Goal: Information Seeking & Learning: Learn about a topic

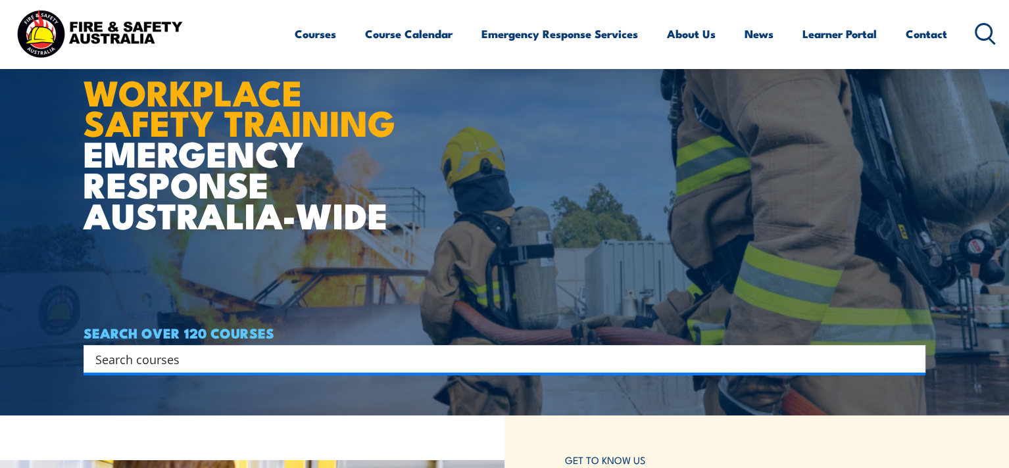
scroll to position [89, 0]
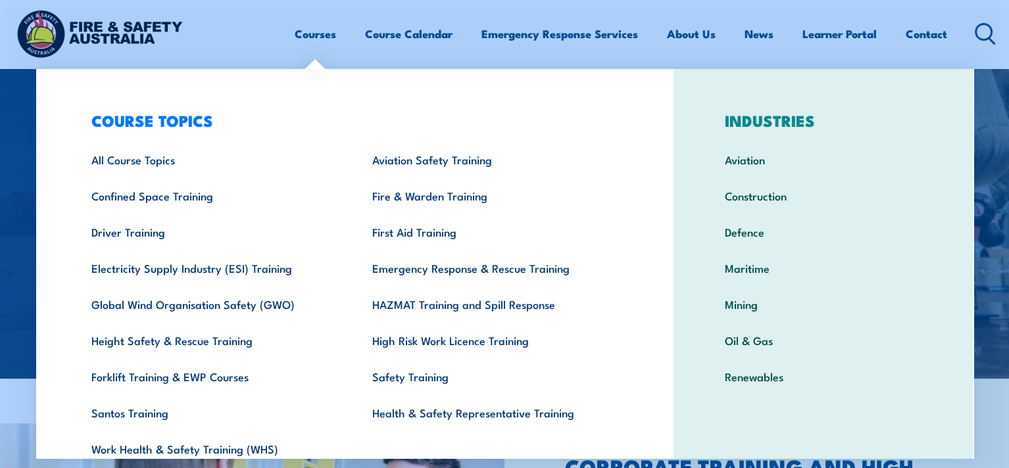
click at [312, 34] on link "Courses" at bounding box center [315, 33] width 41 height 35
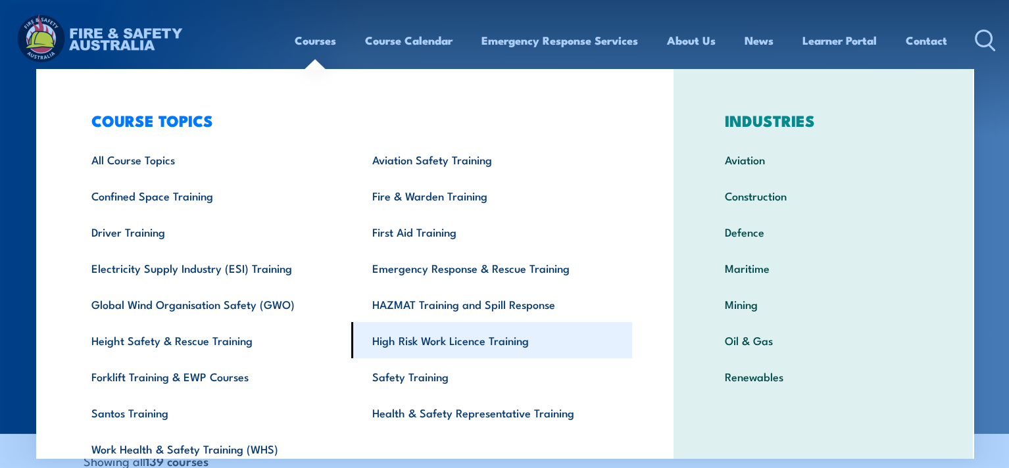
click at [413, 347] on link "High Risk Work Licence Training" at bounding box center [491, 340] width 281 height 36
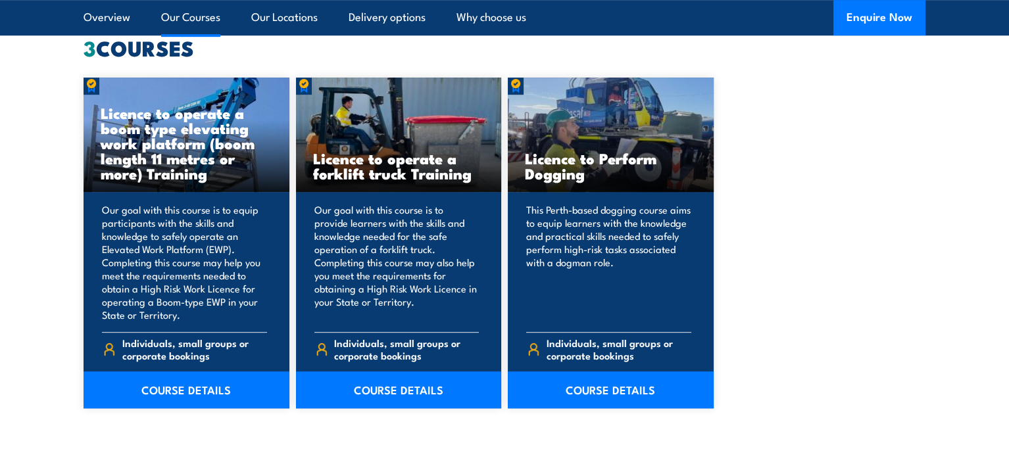
scroll to position [1042, 0]
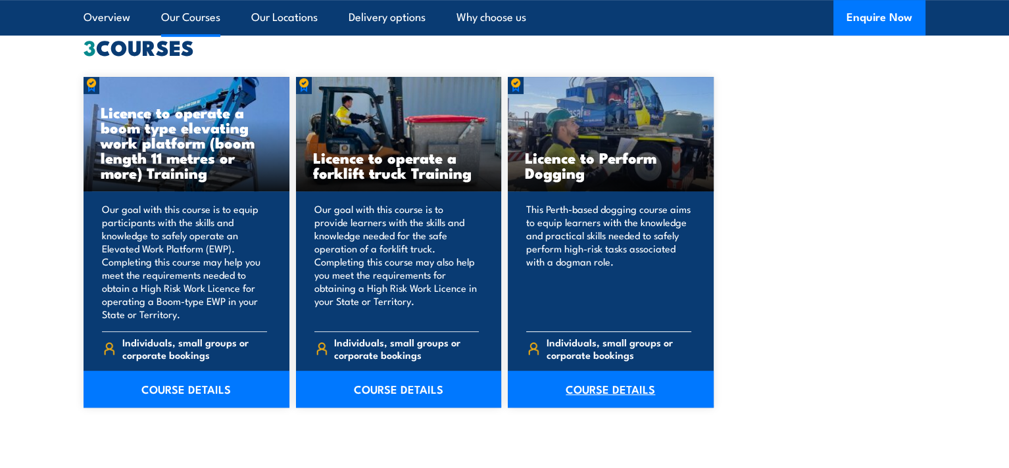
click at [619, 397] on link "COURSE DETAILS" at bounding box center [611, 389] width 206 height 37
click at [606, 384] on link "COURSE DETAILS" at bounding box center [611, 389] width 206 height 37
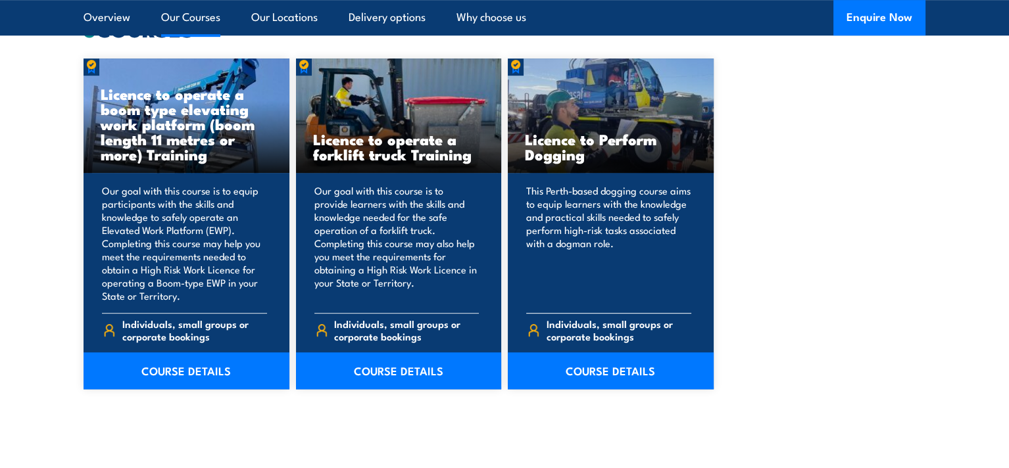
scroll to position [1061, 0]
click at [605, 366] on link "COURSE DETAILS" at bounding box center [611, 371] width 206 height 37
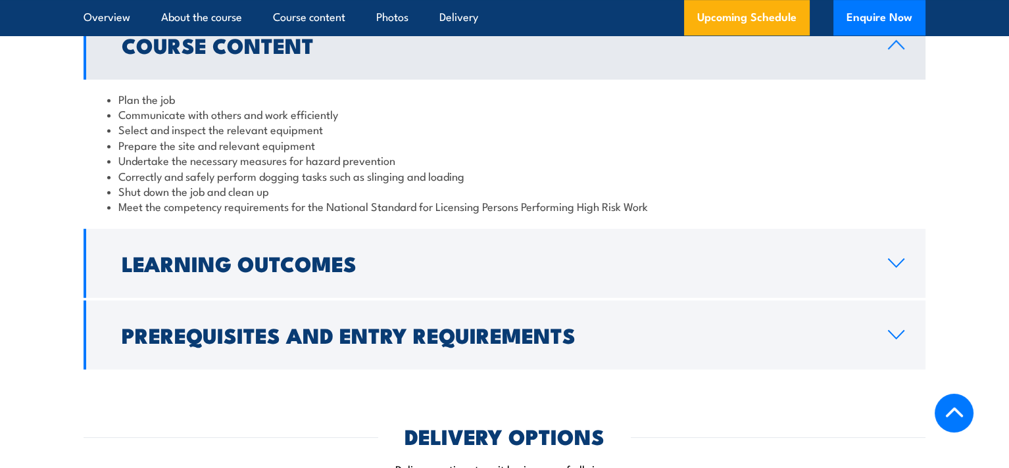
scroll to position [1058, 0]
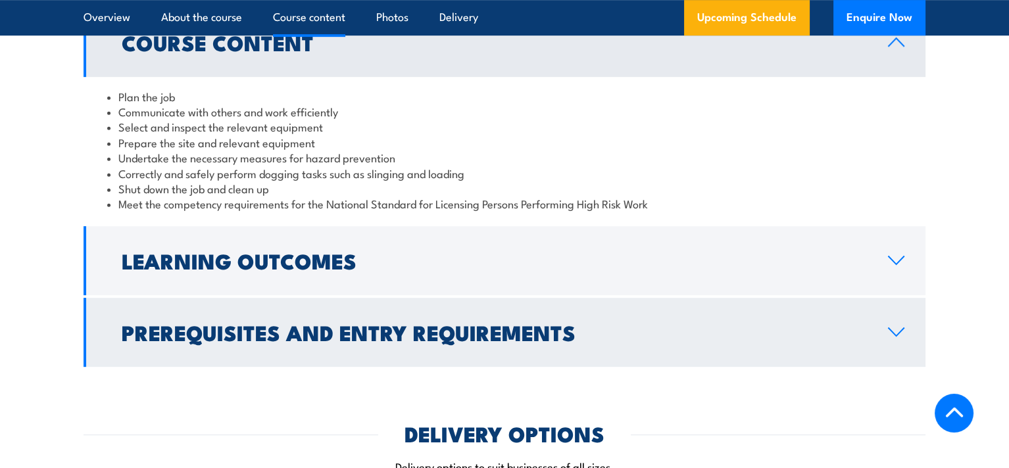
click at [494, 338] on h2 "Prerequisites and Entry Requirements" at bounding box center [494, 332] width 745 height 18
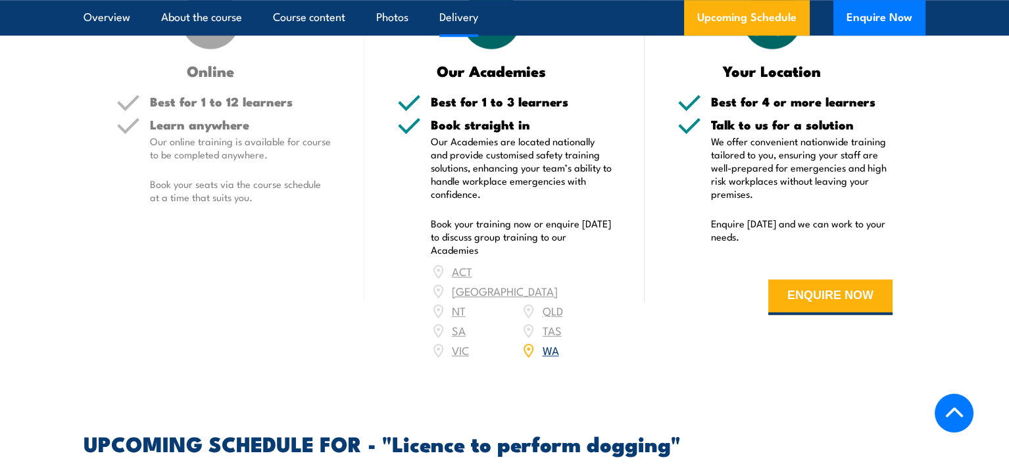
scroll to position [1776, 0]
